Goal: Task Accomplishment & Management: Manage account settings

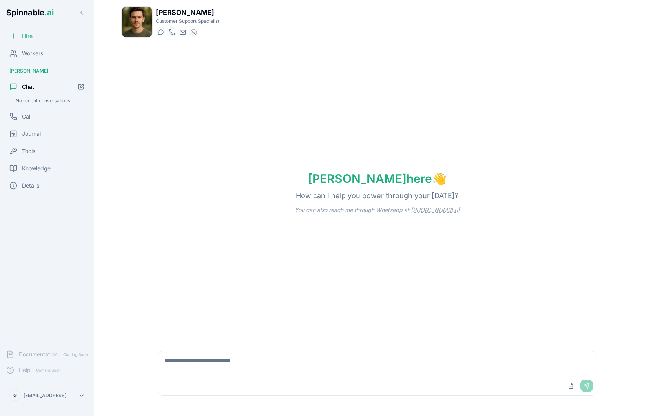
click at [38, 42] on div "Hire" at bounding box center [47, 36] width 88 height 16
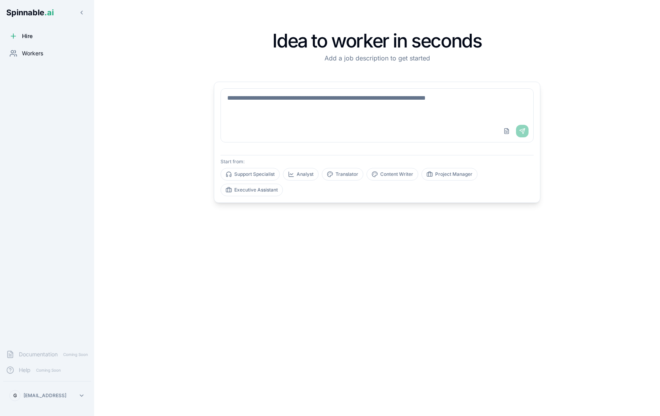
click at [36, 57] on div "Workers" at bounding box center [47, 54] width 88 height 16
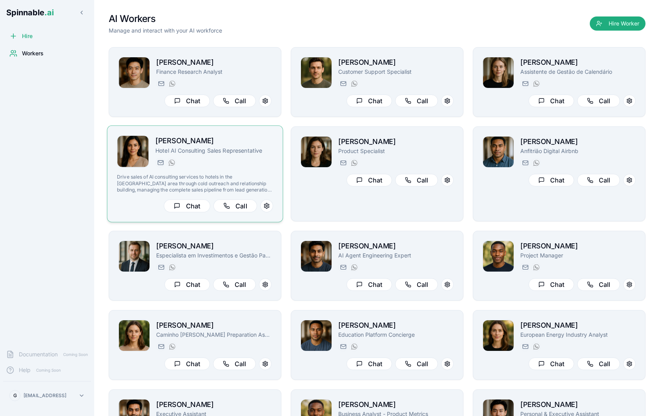
click at [253, 164] on div "[PERSON_NAME][EMAIL_ADDRESS][PERSON_NAME] [PHONE_NUMBER]" at bounding box center [214, 162] width 118 height 9
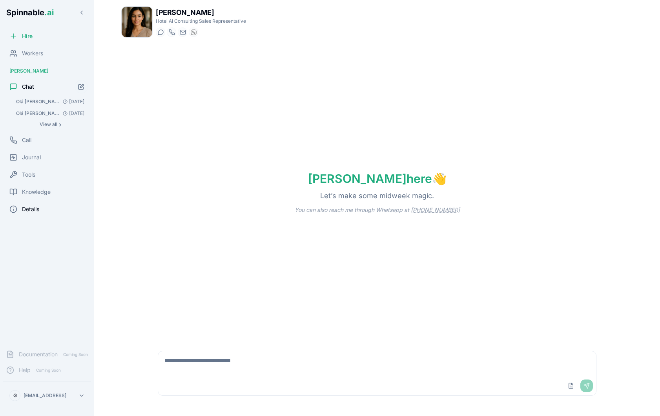
click at [43, 215] on div "Details" at bounding box center [47, 209] width 88 height 16
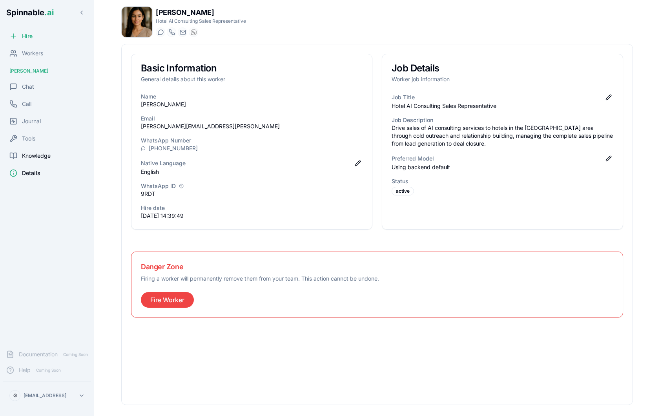
click at [57, 157] on div "Knowledge" at bounding box center [47, 156] width 88 height 16
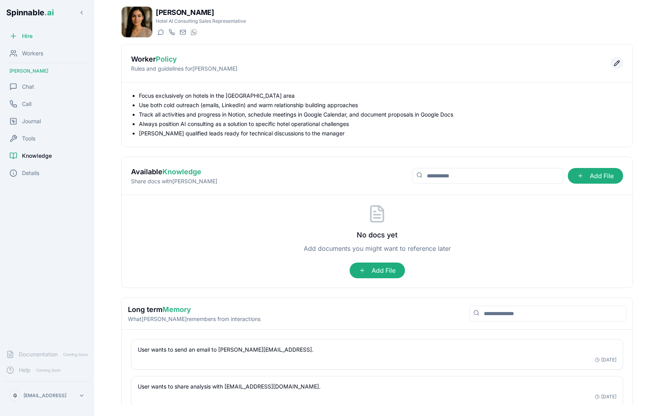
click at [612, 64] on button "Edit policy" at bounding box center [616, 63] width 13 height 13
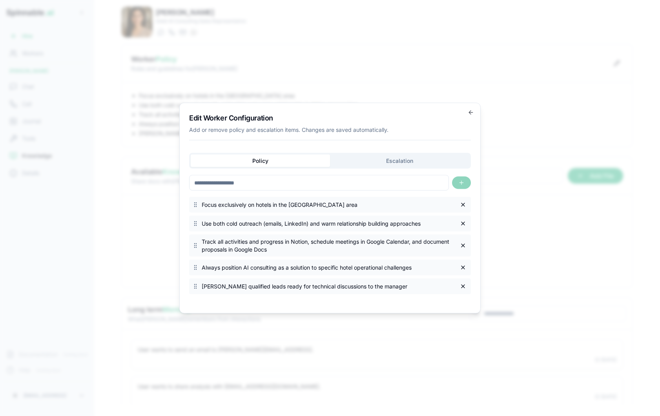
click at [475, 109] on div "Edit Worker Configuration Add or remove policy and escalation items. Changes ar…" at bounding box center [329, 208] width 301 height 211
click at [473, 111] on icon "button" at bounding box center [471, 112] width 6 height 6
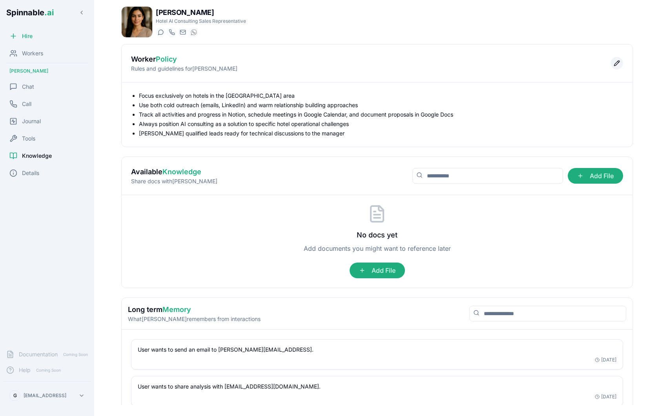
click at [617, 65] on button "Edit policy" at bounding box center [616, 63] width 13 height 13
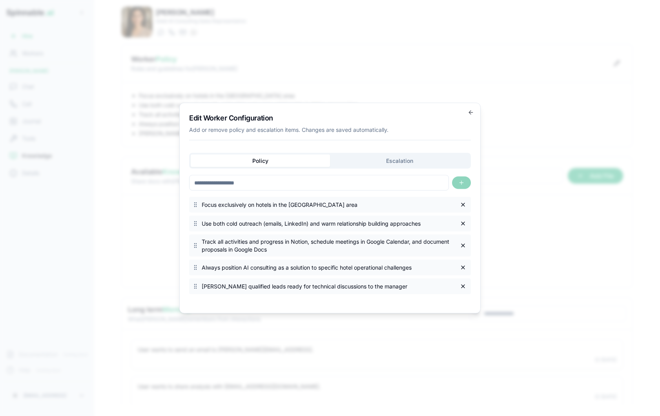
click at [356, 212] on div "Focus exclusively on hotels in the [GEOGRAPHIC_DATA] area Use both cold outreac…" at bounding box center [330, 247] width 282 height 100
click at [341, 203] on span "Focus exclusively on hotels in the [GEOGRAPHIC_DATA] area" at bounding box center [328, 205] width 253 height 8
click at [470, 110] on icon "button" at bounding box center [471, 112] width 6 height 6
